Goal: Obtain resource: Download file/media

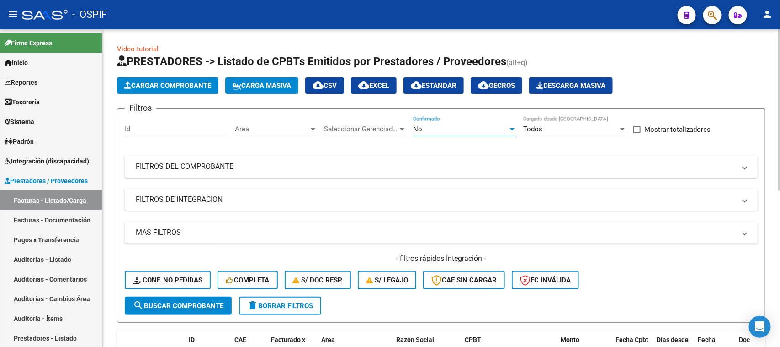
click at [513, 128] on div at bounding box center [512, 129] width 5 height 2
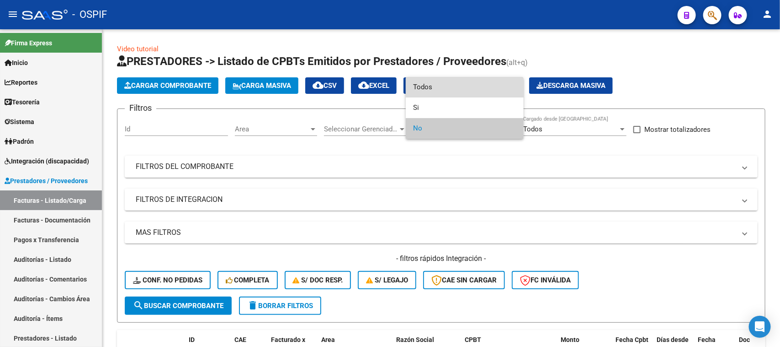
click at [463, 91] on span "Todos" at bounding box center [464, 87] width 103 height 21
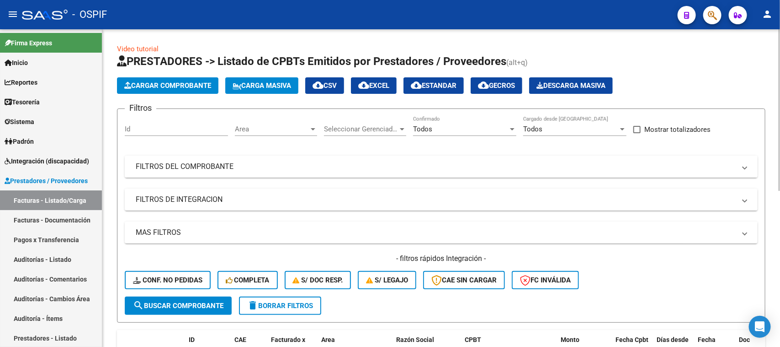
click at [242, 166] on mat-panel-title "FILTROS DEL COMPROBANTE" at bounding box center [436, 166] width 600 height 10
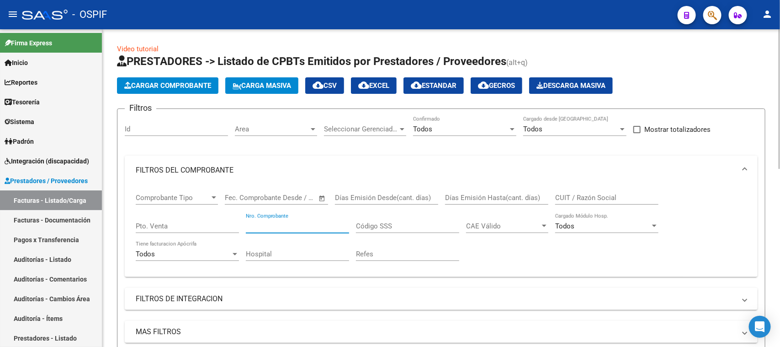
click at [304, 224] on input "Nro. Comprobante" at bounding box center [297, 226] width 103 height 8
click at [741, 168] on span "FILTROS DEL COMPROBANTE" at bounding box center [440, 170] width 608 height 10
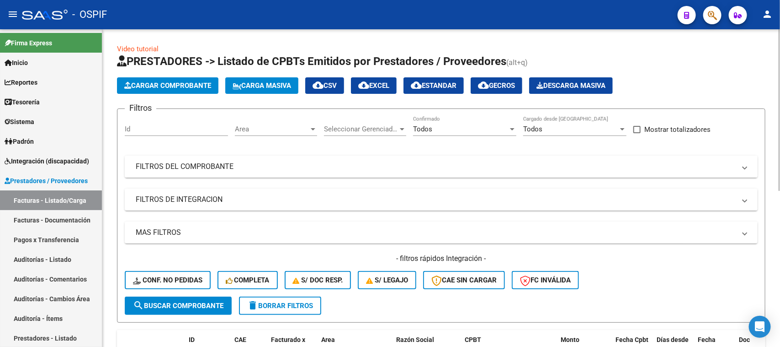
click at [741, 168] on span "FILTROS DEL COMPROBANTE" at bounding box center [440, 166] width 608 height 10
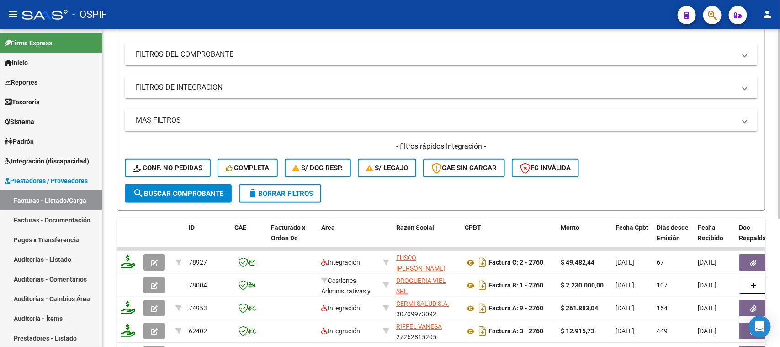
scroll to position [111, 0]
click at [777, 278] on div "Video tutorial PRESTADORES -> Listado de CPBTs Emitidos por Prestadores / Prove…" at bounding box center [442, 181] width 680 height 526
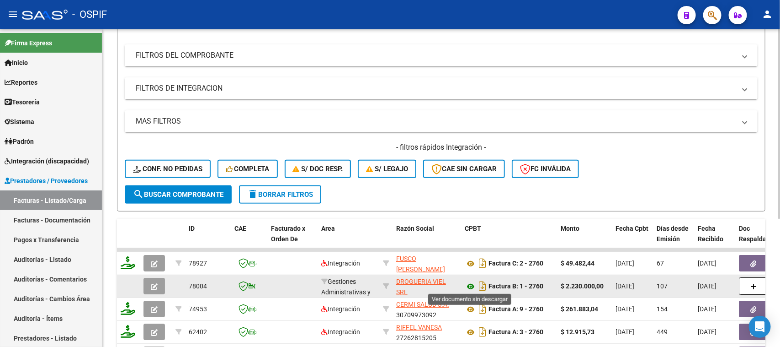
click at [470, 287] on icon at bounding box center [471, 286] width 12 height 11
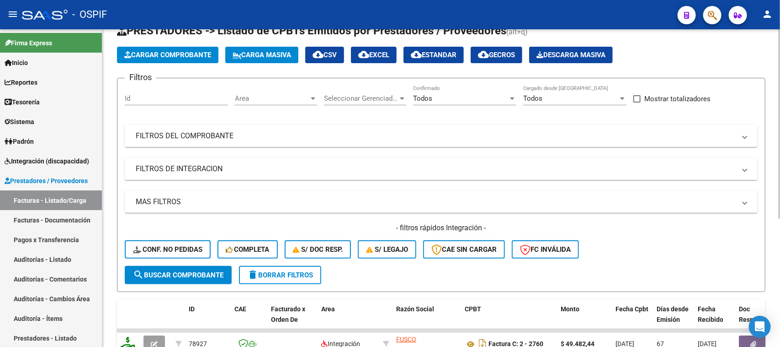
click at [776, 171] on div "Video tutorial PRESTADORES -> Listado de CPBTs Emitidos por Prestadores / Prove…" at bounding box center [442, 262] width 680 height 526
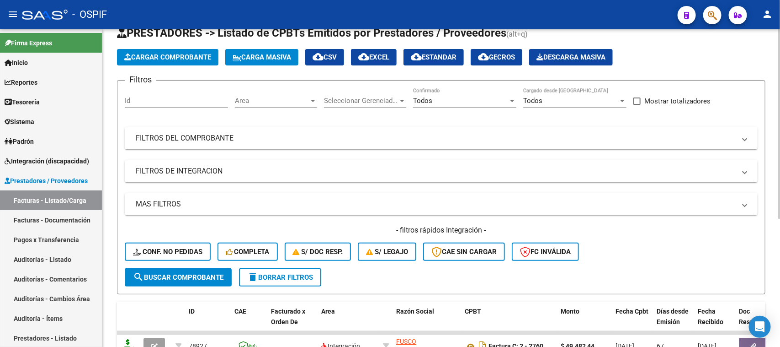
click at [743, 137] on span at bounding box center [745, 138] width 4 height 10
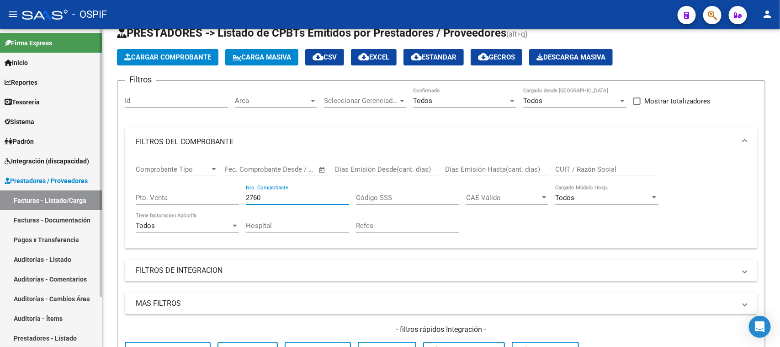
drag, startPoint x: 282, startPoint y: 198, endPoint x: 91, endPoint y: 130, distance: 201.7
click at [101, 154] on mat-sidenav-container "Firma Express Inicio Calendario SSS Instructivos Contacto OS Reportes Egresos D…" at bounding box center [390, 187] width 780 height 317
type input "2761"
click at [744, 139] on span at bounding box center [745, 142] width 4 height 10
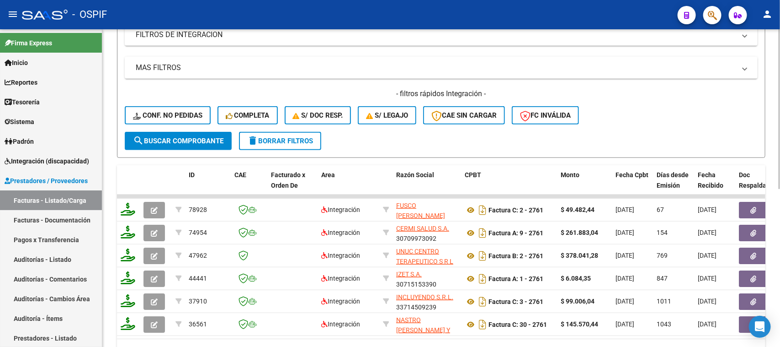
scroll to position [314, 0]
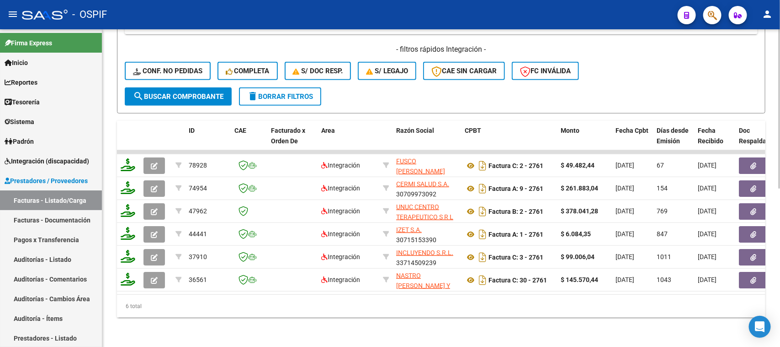
click at [780, 326] on div at bounding box center [780, 267] width 2 height 160
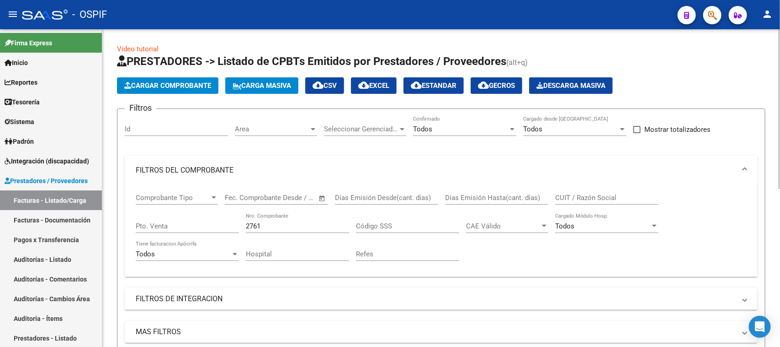
click at [780, 135] on div at bounding box center [780, 188] width 2 height 318
click at [780, 26] on div "menu - OSPIF person Firma Express Inicio Calendario SSS Instructivos Contacto O…" at bounding box center [390, 173] width 780 height 347
drag, startPoint x: 623, startPoint y: 192, endPoint x: 549, endPoint y: 182, distance: 74.9
click at [549, 182] on mat-expansion-panel "FILTROS DEL COMPROBANTE Comprobante Tipo Comprobante Tipo Fecha inicio – Fecha …" at bounding box center [441, 215] width 633 height 121
click at [744, 168] on span at bounding box center [745, 170] width 4 height 10
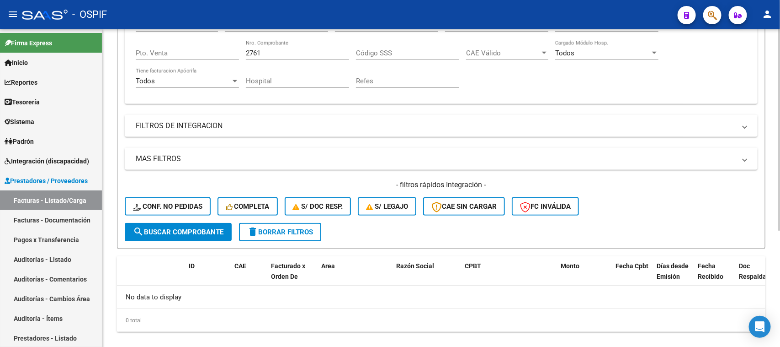
scroll to position [184, 0]
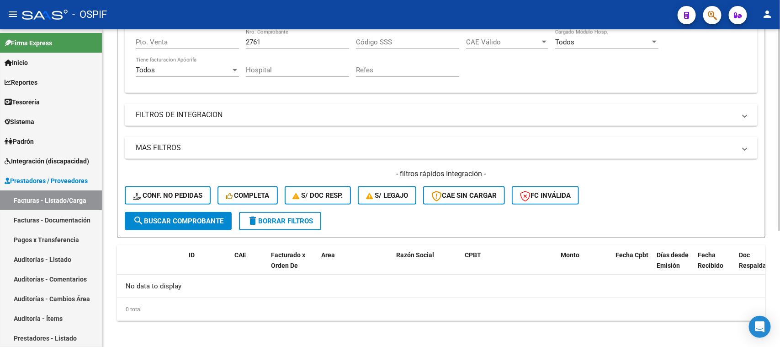
click at [769, 287] on div "Video tutorial PRESTADORES -> Listado de CPBTs Emitidos por Prestadores / Prove…" at bounding box center [442, 97] width 680 height 504
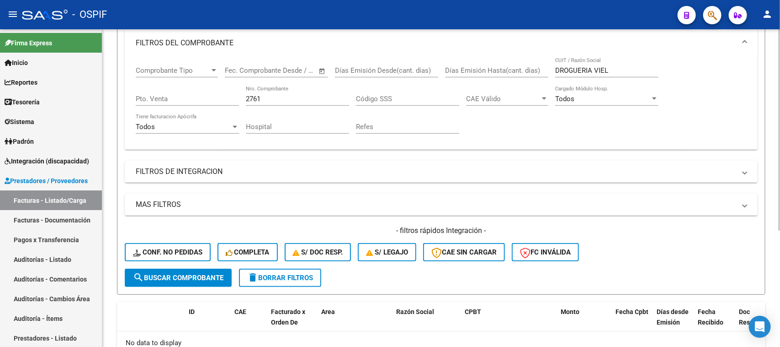
scroll to position [0, 0]
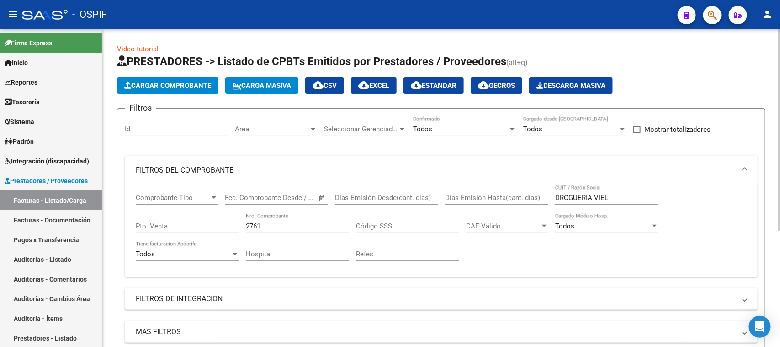
click at [780, 51] on div at bounding box center [780, 129] width 2 height 201
drag, startPoint x: 627, startPoint y: 197, endPoint x: 336, endPoint y: 166, distance: 292.5
click at [336, 166] on mat-expansion-panel "FILTROS DEL COMPROBANTE Comprobante Tipo Comprobante Tipo Fecha inicio – Fecha …" at bounding box center [441, 215] width 633 height 121
type input "VIEL"
click at [743, 168] on span at bounding box center [745, 170] width 4 height 10
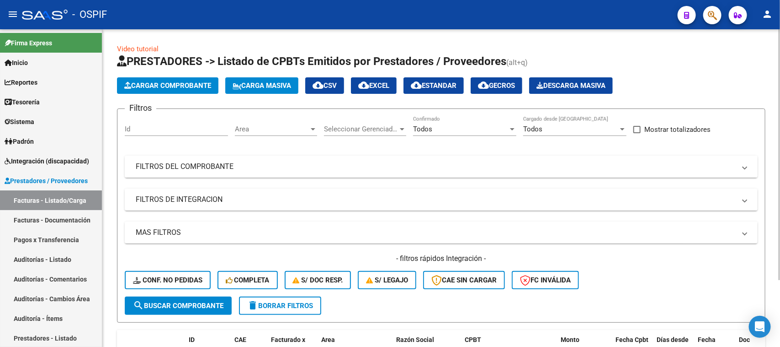
click at [743, 168] on span "FILTROS DEL COMPROBANTE" at bounding box center [440, 166] width 608 height 10
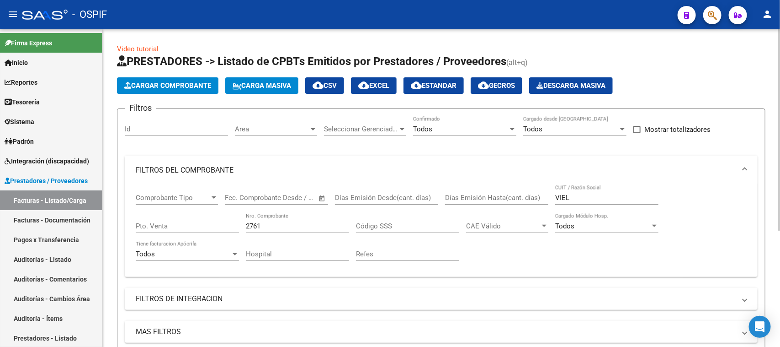
click at [743, 168] on span at bounding box center [745, 170] width 4 height 10
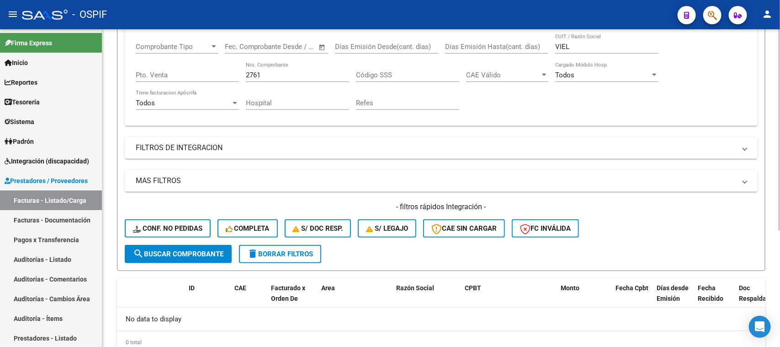
scroll to position [184, 0]
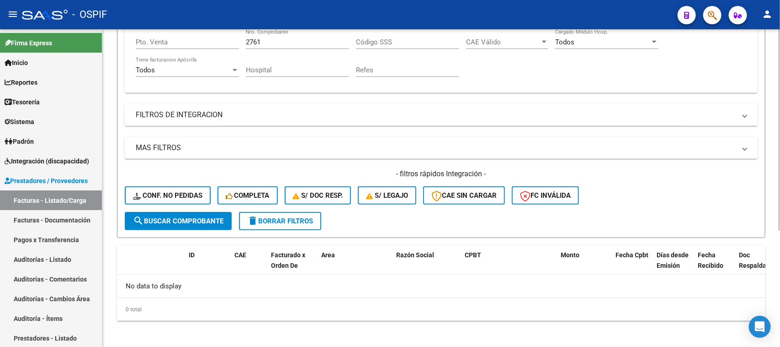
click at [780, 304] on div at bounding box center [780, 244] width 2 height 201
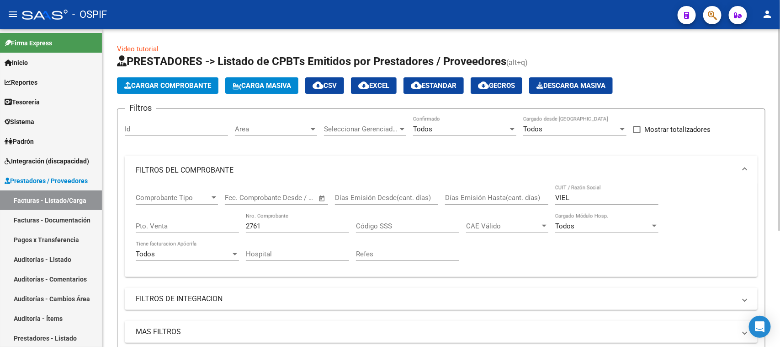
click at [743, 29] on div "menu - OSPIF person Firma Express Inicio Calendario SSS Instructivos Contacto O…" at bounding box center [390, 173] width 780 height 347
click at [434, 129] on div "Todos" at bounding box center [460, 129] width 95 height 8
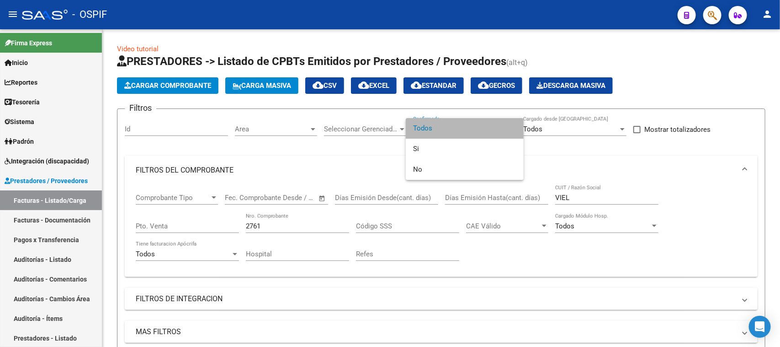
click at [470, 131] on span "Todos" at bounding box center [464, 128] width 103 height 21
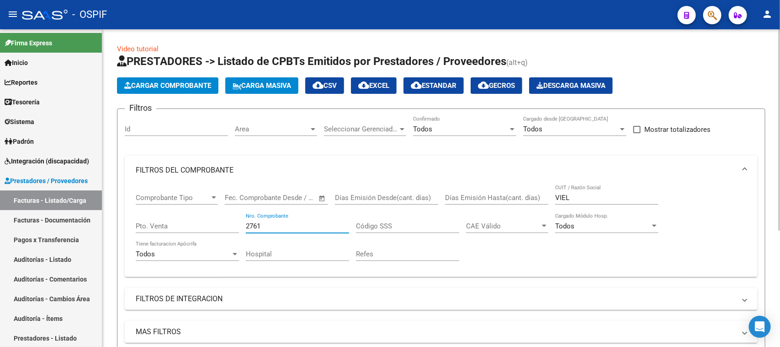
drag, startPoint x: 278, startPoint y: 225, endPoint x: 181, endPoint y: 209, distance: 97.9
click at [181, 209] on div "Comprobante Tipo Comprobante Tipo Fecha inicio – Fecha fin Fec. Comprobante Des…" at bounding box center [441, 227] width 611 height 85
type input "34767"
drag, startPoint x: 582, startPoint y: 192, endPoint x: 454, endPoint y: 174, distance: 129.8
click at [454, 174] on mat-expansion-panel "FILTROS DEL COMPROBANTE Comprobante Tipo Comprobante Tipo Fecha inicio – Fecha …" at bounding box center [441, 215] width 633 height 121
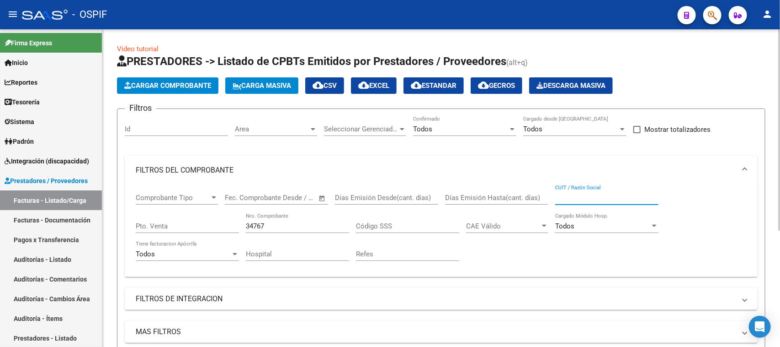
click at [746, 168] on span at bounding box center [745, 170] width 4 height 10
drag, startPoint x: 778, startPoint y: 112, endPoint x: 780, endPoint y: 150, distance: 38.0
click at [780, 150] on div "Video tutorial PRESTADORES -> Listado de CPBTs Emitidos por Prestadores / Prove…" at bounding box center [442, 281] width 680 height 504
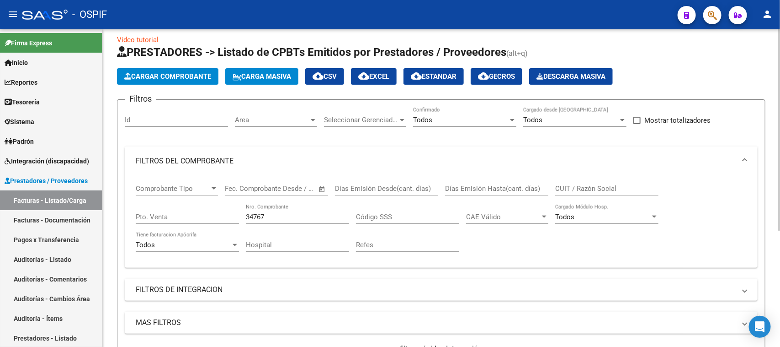
scroll to position [3, 0]
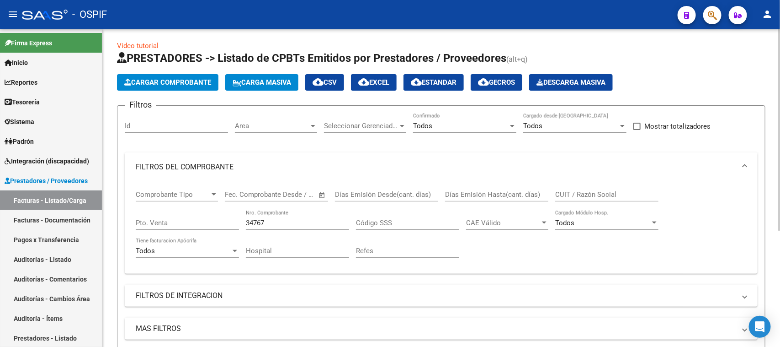
click at [779, 172] on div at bounding box center [780, 131] width 2 height 201
click at [779, 205] on div at bounding box center [780, 131] width 2 height 201
click at [688, 157] on mat-expansion-panel-header "FILTROS DEL COMPROBANTE" at bounding box center [441, 166] width 633 height 29
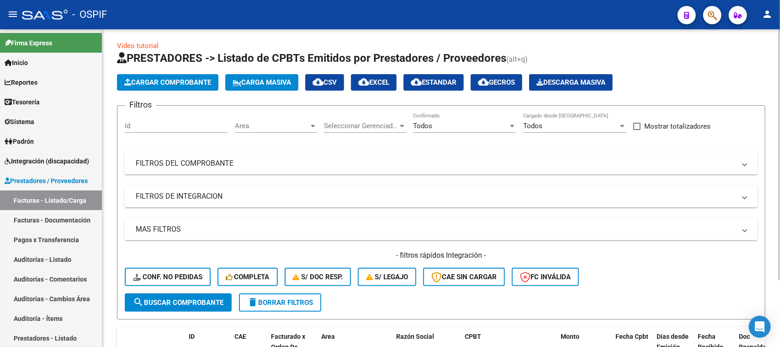
click at [255, 155] on mat-expansion-panel-header "FILTROS DEL COMPROBANTE" at bounding box center [441, 163] width 633 height 22
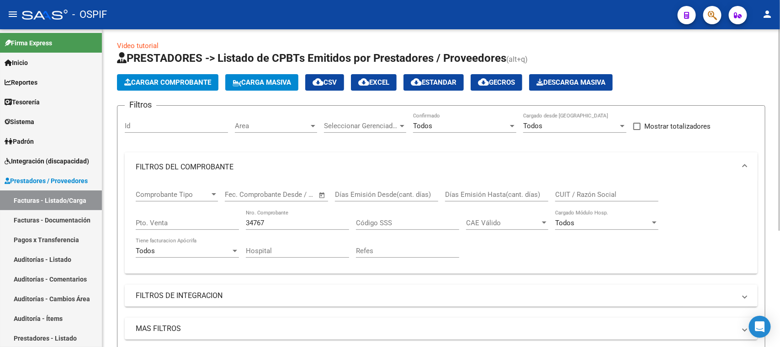
click at [744, 166] on span at bounding box center [745, 167] width 4 height 10
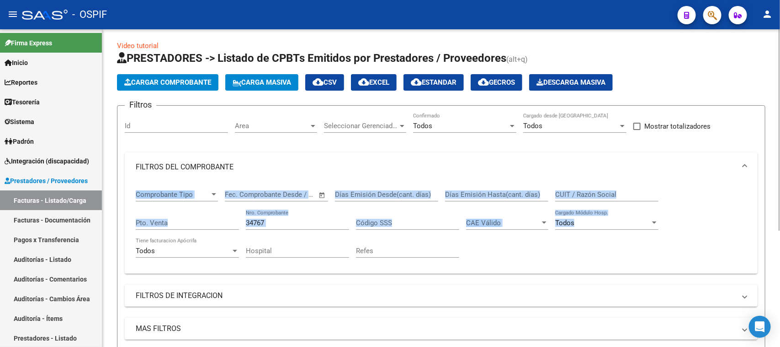
drag, startPoint x: 777, startPoint y: 148, endPoint x: 776, endPoint y: 210, distance: 62.6
click at [776, 210] on div "Video tutorial PRESTADORES -> Listado de CPBTs Emitidos por Prestadores / Prove…" at bounding box center [441, 278] width 678 height 504
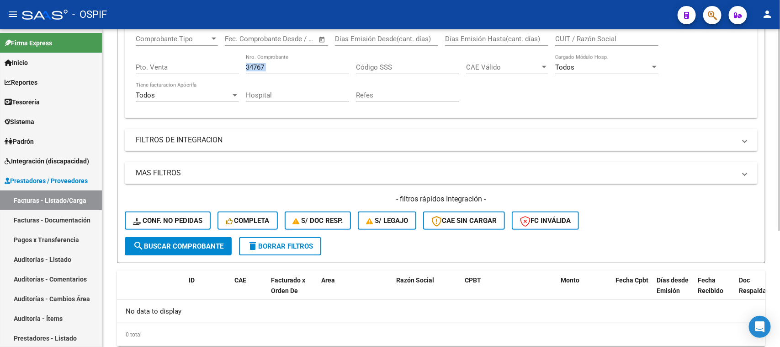
scroll to position [184, 0]
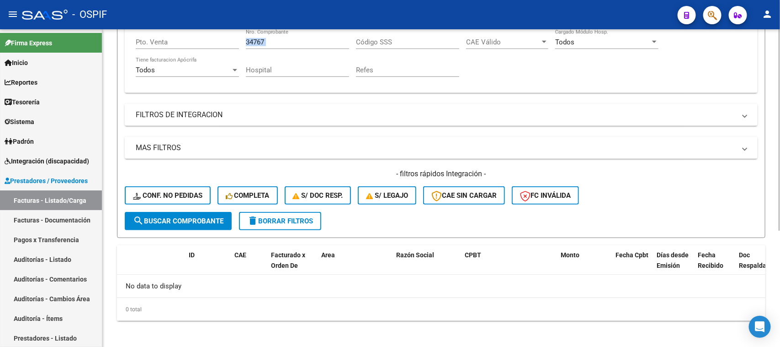
click at [764, 342] on div "Video tutorial PRESTADORES -> Listado de CPBTs Emitidos por Prestadores / Prove…" at bounding box center [442, 97] width 680 height 504
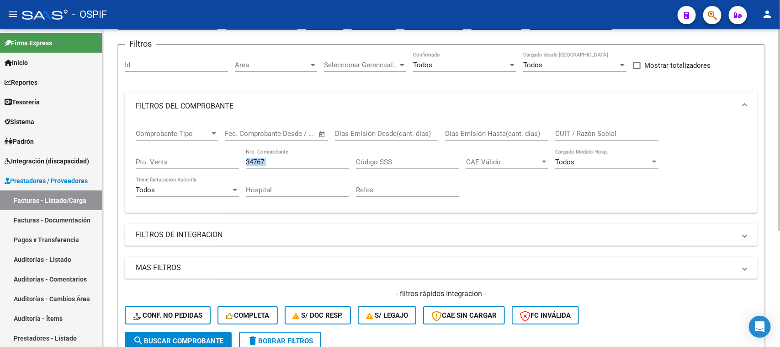
scroll to position [0, 0]
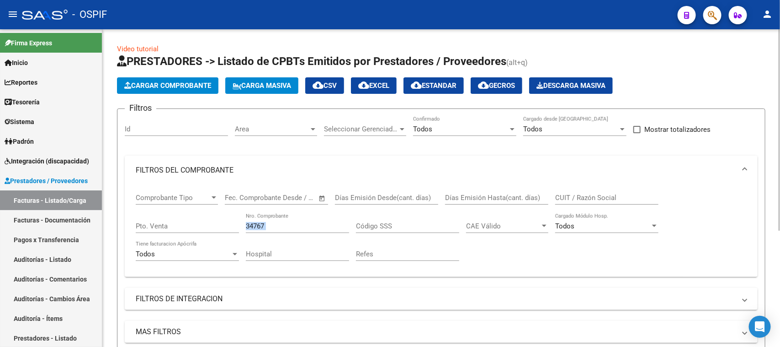
click at [767, 42] on div "Video tutorial PRESTADORES -> Listado de CPBTs Emitidos por Prestadores / Prove…" at bounding box center [442, 281] width 680 height 504
click at [307, 152] on div "Filtros Id Area Area Seleccionar Gerenciador Seleccionar Gerenciador Todos Conf…" at bounding box center [441, 255] width 633 height 279
drag, startPoint x: 270, startPoint y: 223, endPoint x: 223, endPoint y: 223, distance: 46.6
click at [223, 223] on div "Comprobante Tipo Comprobante Tipo Fecha inicio – Fecha fin Fec. Comprobante Des…" at bounding box center [441, 227] width 611 height 85
type input "52"
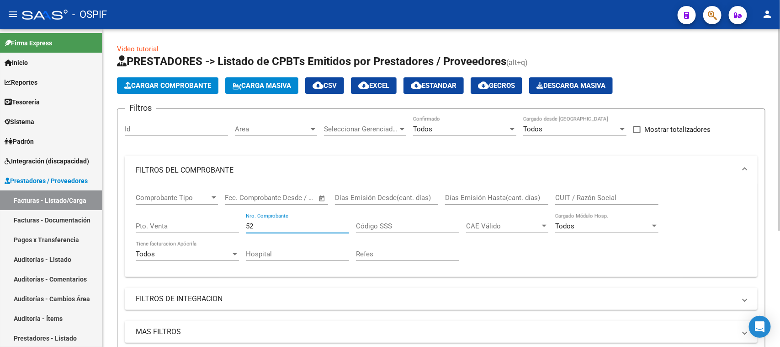
click at [748, 167] on mat-expansion-panel-header "FILTROS DEL COMPROBANTE" at bounding box center [441, 169] width 633 height 29
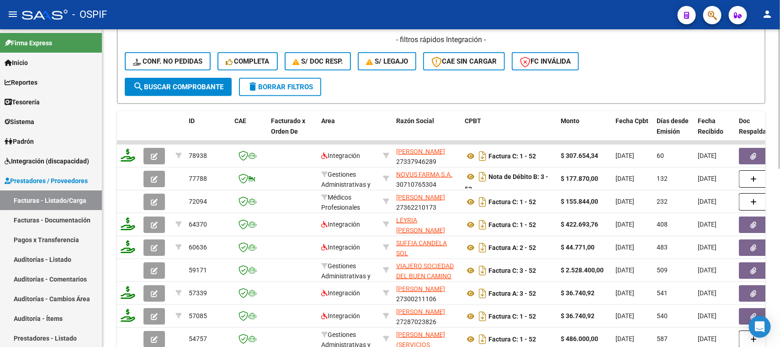
click at [771, 222] on div "Video tutorial PRESTADORES -> Listado de CPBTs Emitidos por Prestadores / Prove…" at bounding box center [442, 69] width 680 height 717
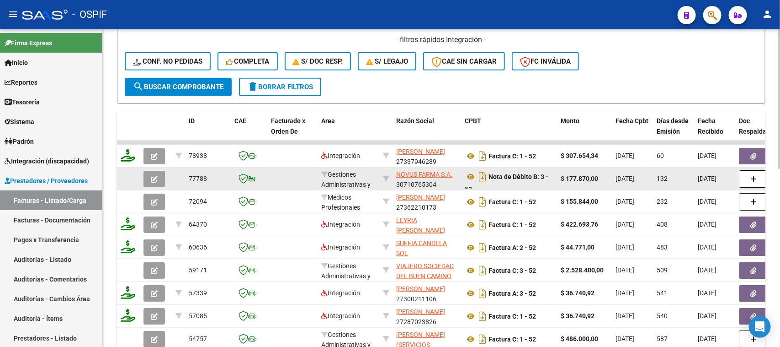
click at [428, 186] on datatable-body-cell "NOVUS FARMA S.A. 30710765304" at bounding box center [427, 178] width 69 height 22
click at [467, 172] on icon at bounding box center [471, 176] width 12 height 11
